Goal: Navigation & Orientation: Understand site structure

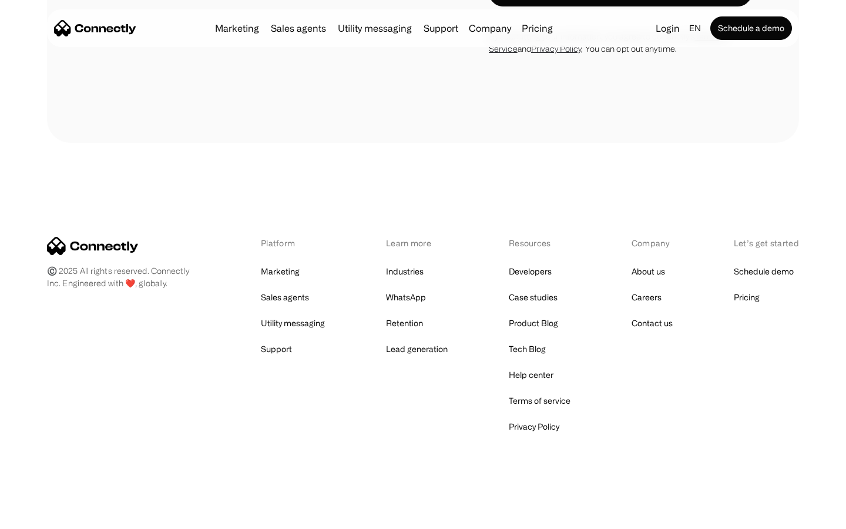
scroll to position [474, 0]
